Goal: Use online tool/utility: Utilize a website feature to perform a specific function

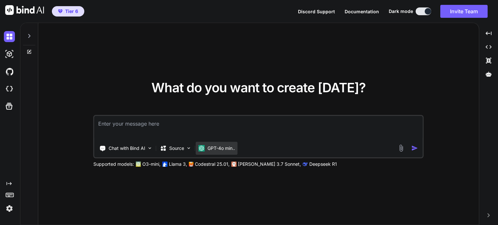
click at [216, 147] on p "GPT-4o min.." at bounding box center [221, 148] width 28 height 6
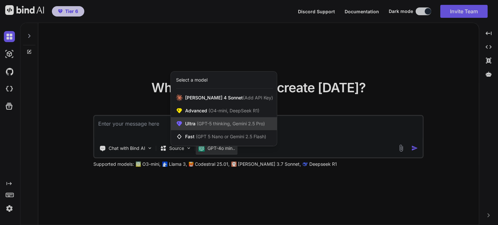
click at [210, 125] on span "(GPT-5 thinking, Gemini 2.5 Pro)" at bounding box center [229, 124] width 69 height 6
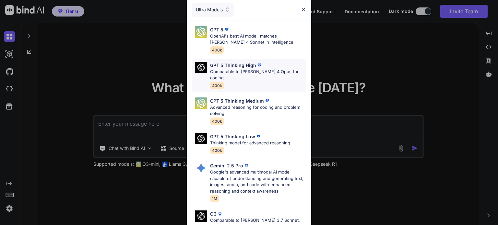
click at [243, 71] on p "Comparable to [PERSON_NAME] 4 Opus for coding" at bounding box center [258, 75] width 96 height 13
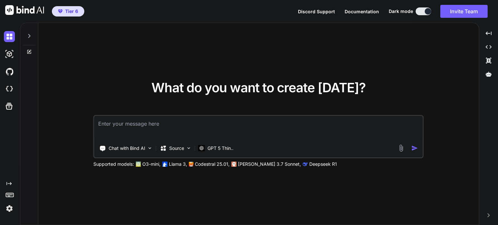
click at [179, 187] on div "What do you want to create [DATE]? Chat with Bind AI Source GPT 5 Thin.. Suppor…" at bounding box center [258, 124] width 440 height 203
click at [174, 151] on p "Source" at bounding box center [176, 148] width 15 height 6
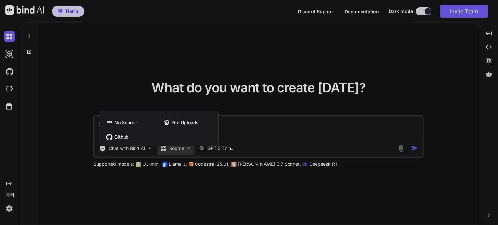
drag, startPoint x: 177, startPoint y: 185, endPoint x: 157, endPoint y: 164, distance: 29.3
click at [175, 185] on div at bounding box center [249, 112] width 498 height 225
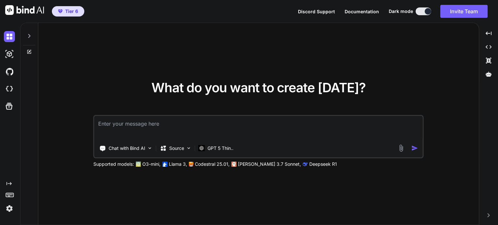
drag, startPoint x: 27, startPoint y: 51, endPoint x: 27, endPoint y: 34, distance: 16.5
click at [27, 35] on div at bounding box center [28, 38] width 17 height 31
click at [28, 34] on icon at bounding box center [29, 35] width 5 height 5
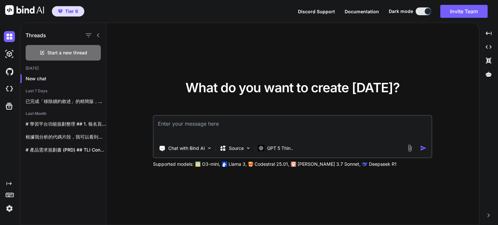
click at [158, 184] on div "What do you want to create [DATE]? Chat with Bind AI Source GPT 5 Thin.. Suppor…" at bounding box center [292, 124] width 372 height 203
click at [202, 150] on p "Chat with Bind AI" at bounding box center [186, 148] width 37 height 6
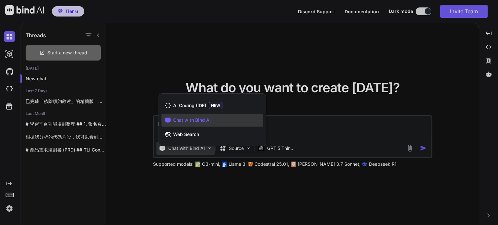
click at [205, 184] on div at bounding box center [249, 112] width 498 height 225
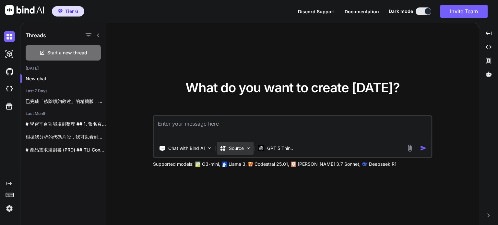
click at [244, 149] on div "Source" at bounding box center [235, 148] width 37 height 13
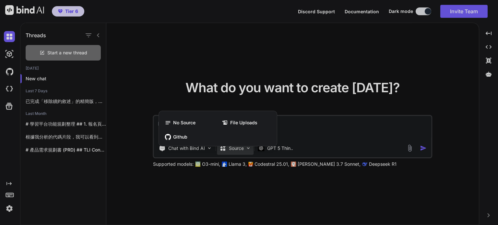
click at [243, 179] on div at bounding box center [249, 112] width 498 height 225
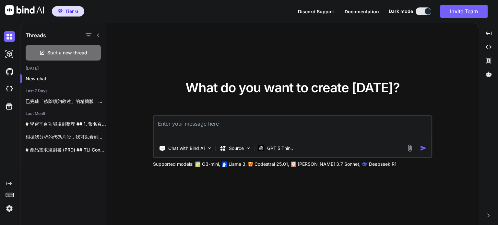
click at [294, 133] on textarea at bounding box center [292, 128] width 277 height 24
click at [192, 148] on p "Chat with Bind AI" at bounding box center [186, 148] width 37 height 6
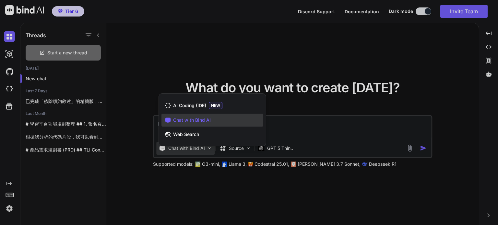
click at [297, 124] on div at bounding box center [249, 112] width 498 height 225
type textarea "x"
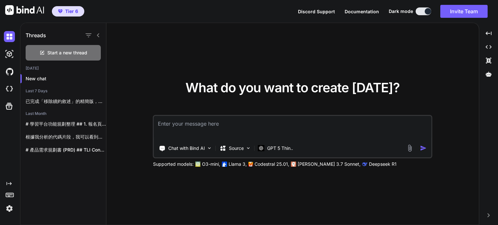
click at [226, 124] on textarea at bounding box center [292, 128] width 277 height 24
paste textarea "[URL][DOMAIN_NAME]"
type textarea "[URL][DOMAIN_NAME]"
type textarea "x"
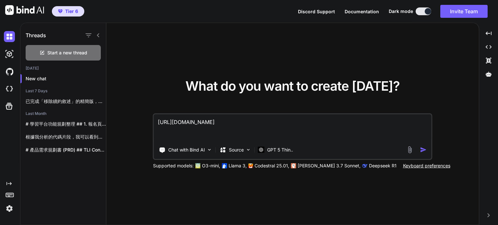
type textarea "[URL][DOMAIN_NAME]"
type textarea "x"
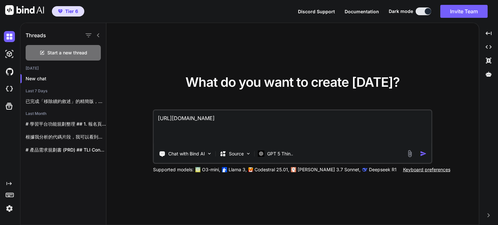
type textarea "[URL][DOMAIN_NAME] ㄑ"
type textarea "x"
type textarea "[URL][DOMAIN_NAME] ㄑㄧ"
type textarea "x"
type textarea "[URL][DOMAIN_NAME] ㄑㄧㄥ"
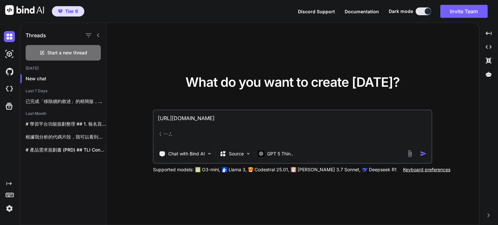
type textarea "x"
type textarea "[URL][DOMAIN_NAME] 請"
type textarea "x"
type textarea "[URL][DOMAIN_NAME] 請ㄅ"
type textarea "x"
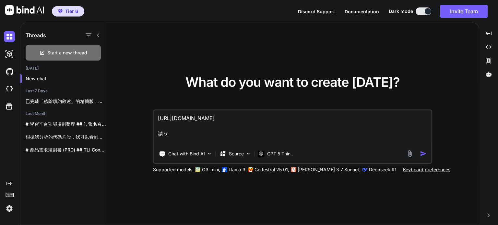
type textarea "[URL][DOMAIN_NAME] 請ㄅㄤ"
type textarea "x"
type textarea "[URL][DOMAIN_NAME] 請幫"
type textarea "x"
type textarea "[URL][DOMAIN_NAME] 請幫ㄨ"
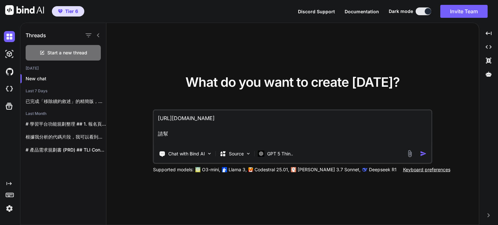
type textarea "x"
type textarea "[URL][DOMAIN_NAME] 請幫ㄨㄛ"
type textarea "x"
type textarea "[URL][DOMAIN_NAME] 請幫我"
type textarea "x"
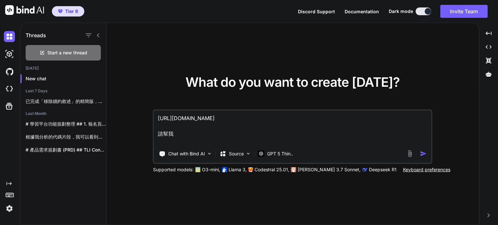
type textarea "[URL][DOMAIN_NAME] 請幫"
type textarea "x"
type textarea "[URL][DOMAIN_NAME] 請"
type textarea "x"
type textarea "[URL][DOMAIN_NAME] 請ㄕ"
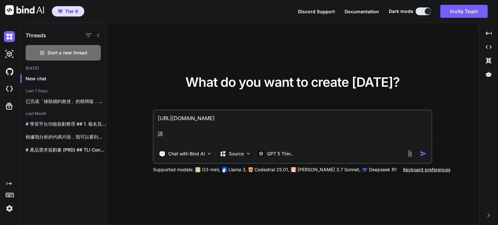
type textarea "x"
type textarea "[URL][DOMAIN_NAME] 請ㄕㄨ"
type textarea "x"
type textarea "[URL][DOMAIN_NAME] 請ㄕㄨㄛ"
type textarea "x"
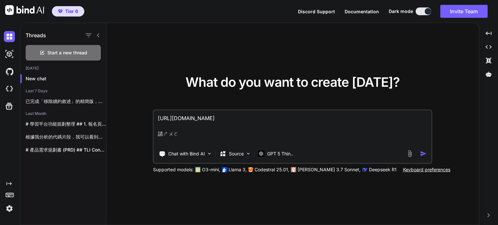
type textarea "[URL][DOMAIN_NAME] 請說"
type textarea "x"
type textarea "[URL][DOMAIN_NAME] 請說ㄧ"
type textarea "x"
type textarea "[URL][DOMAIN_NAME] 請說ㄇㄧ"
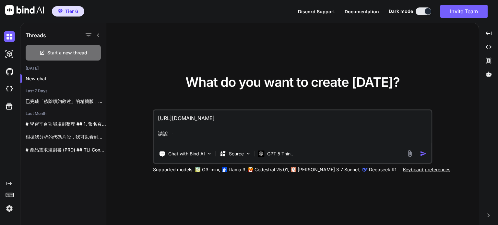
type textarea "x"
type textarea "[URL][DOMAIN_NAME] 請說ㄇㄧㄥ"
type textarea "x"
type textarea "[URL][DOMAIN_NAME] 請說明"
type textarea "x"
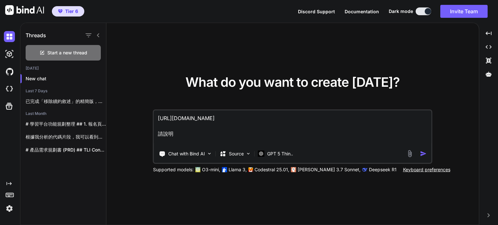
type textarea "[URL][DOMAIN_NAME] 請說明ㄓ"
type textarea "x"
type textarea "[URL][DOMAIN_NAME] 請說明ㄓㄜ"
type textarea "x"
type textarea "[URL][DOMAIN_NAME] 請說明這"
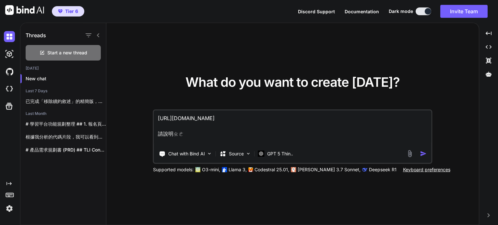
type textarea "x"
type textarea "[URL][DOMAIN_NAME] 請說明這ㄜ"
type textarea "x"
type textarea "[URL][DOMAIN_NAME] 請說明這ㄍㄜ"
type textarea "x"
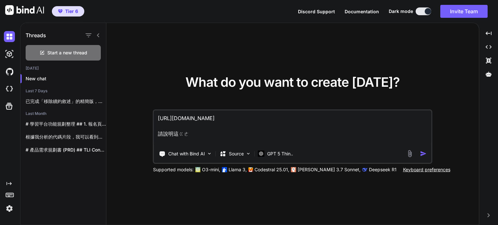
type textarea "[URL][DOMAIN_NAME] 請說明這個"
type textarea "x"
type textarea "[URL][DOMAIN_NAME] 請說明這個[DEMOGRAPHIC_DATA]"
type textarea "x"
type textarea "[URL][DOMAIN_NAME] 請說明這個事"
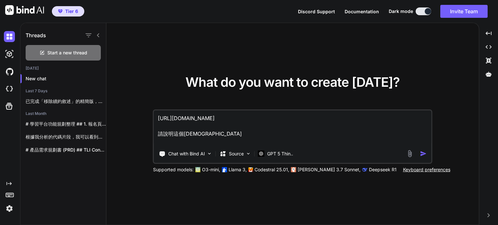
type textarea "x"
type textarea "[URL][DOMAIN_NAME] 請說明這個事ㄕ"
type textarea "x"
type textarea "[URL][DOMAIN_NAME] 請說明這個事"
type textarea "x"
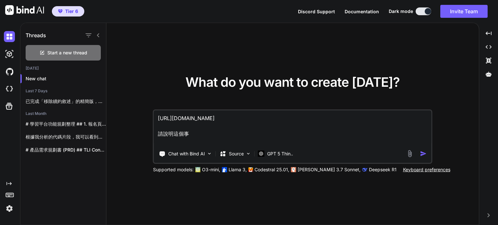
type textarea "[URL][DOMAIN_NAME] 請說明這個"
type textarea "x"
type textarea "[URL][DOMAIN_NAME] 請說明這個[DEMOGRAPHIC_DATA]"
type textarea "x"
type textarea "[URL][DOMAIN_NAME] 請說明這個事"
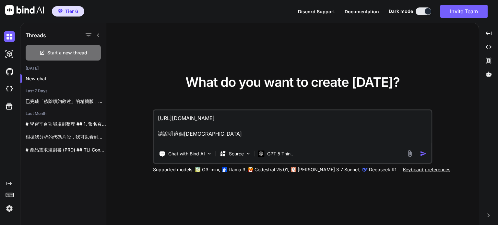
type textarea "x"
type textarea "[URL][DOMAIN_NAME] 請說明這個事ㄕ"
type textarea "x"
type textarea "[URL][DOMAIN_NAME] 請說明這個事ㄕㄜ"
type textarea "x"
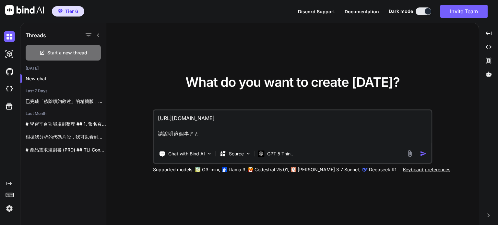
type textarea "[URL][DOMAIN_NAME] 請說明這個是蛇"
type textarea "x"
type textarea "[URL][DOMAIN_NAME] 請說明這個是蛇ㄜ"
type textarea "x"
type textarea "[URL][DOMAIN_NAME] 請說明這個是蛇ㄇㄜ"
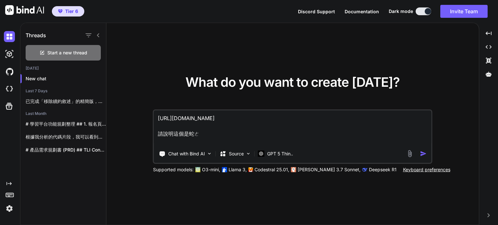
type textarea "x"
type textarea "[URL][DOMAIN_NAME] 請說明這個是什麼"
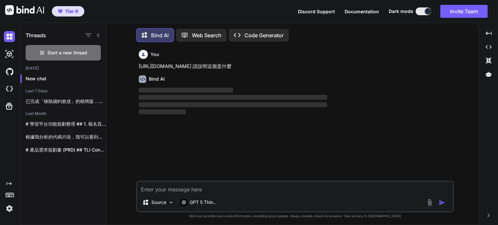
type textarea "x"
